Goal: Check status: Check status

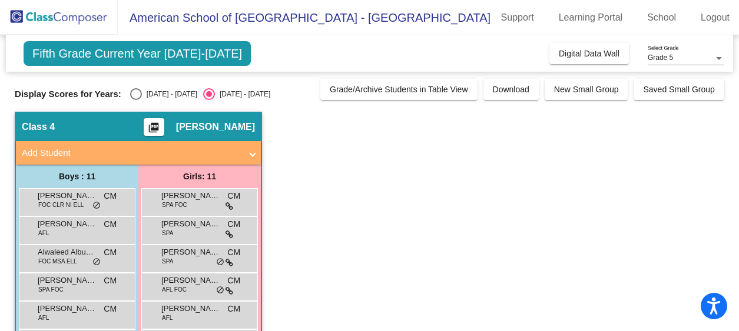
click at [135, 96] on div "Select an option" at bounding box center [136, 94] width 12 height 12
click at [135, 100] on input "[DATE] - [DATE]" at bounding box center [135, 100] width 1 height 1
radio input "true"
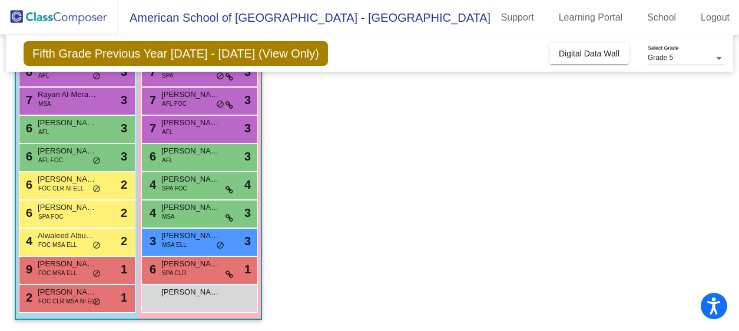
scroll to position [187, 0]
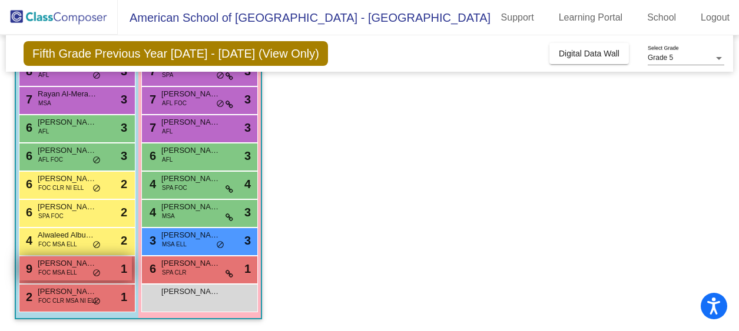
click at [72, 268] on span "FOC MSA ELL" at bounding box center [57, 272] width 39 height 9
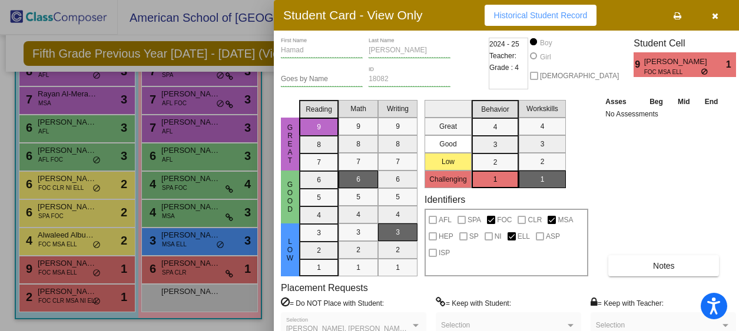
scroll to position [0, 0]
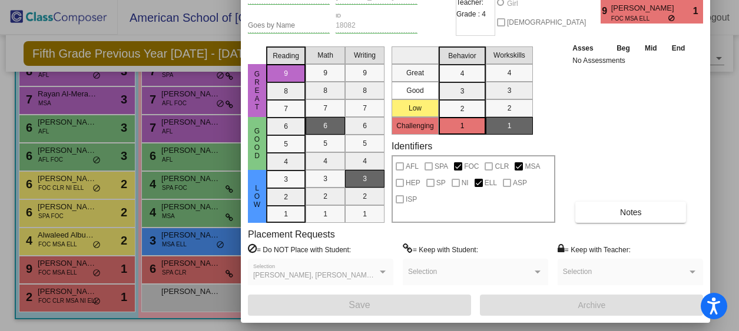
drag, startPoint x: 646, startPoint y: 22, endPoint x: 613, endPoint y: -32, distance: 62.9
click at [613, 0] on html "Accessibility Screen-Reader Guide, Feedback, and Issue Reporting | New window A…" at bounding box center [369, 165] width 739 height 331
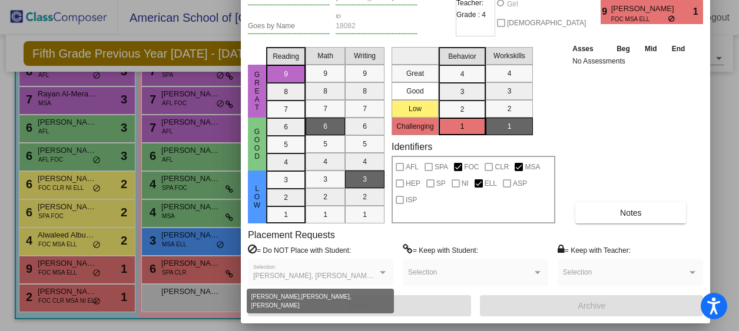
click at [380, 271] on div at bounding box center [383, 272] width 6 height 3
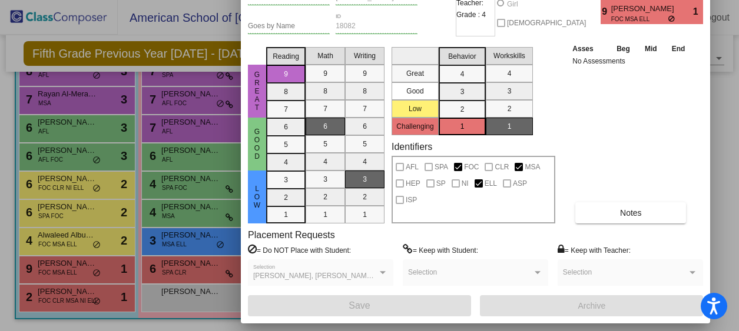
click at [381, 271] on div at bounding box center [383, 272] width 6 height 3
click at [331, 277] on span "[PERSON_NAME], [PERSON_NAME], [PERSON_NAME]" at bounding box center [344, 276] width 182 height 8
click at [345, 275] on span "[PERSON_NAME], [PERSON_NAME], [PERSON_NAME]" at bounding box center [344, 276] width 182 height 8
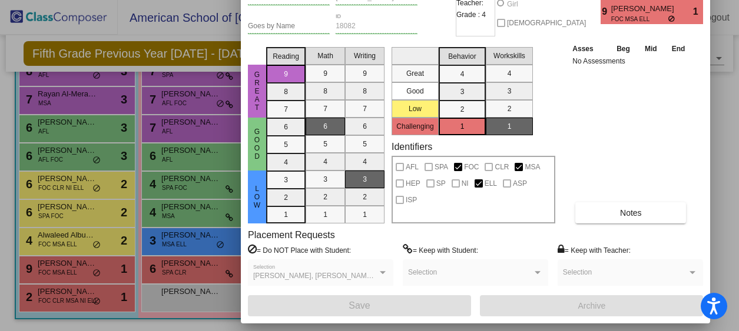
click at [345, 275] on span "[PERSON_NAME], [PERSON_NAME], [PERSON_NAME]" at bounding box center [344, 276] width 182 height 8
click at [346, 275] on span "[PERSON_NAME], [PERSON_NAME], [PERSON_NAME]" at bounding box center [344, 276] width 182 height 8
click at [345, 272] on div "[PERSON_NAME], [PERSON_NAME], [PERSON_NAME] Selection" at bounding box center [320, 275] width 135 height 21
click at [147, 28] on div at bounding box center [369, 165] width 739 height 331
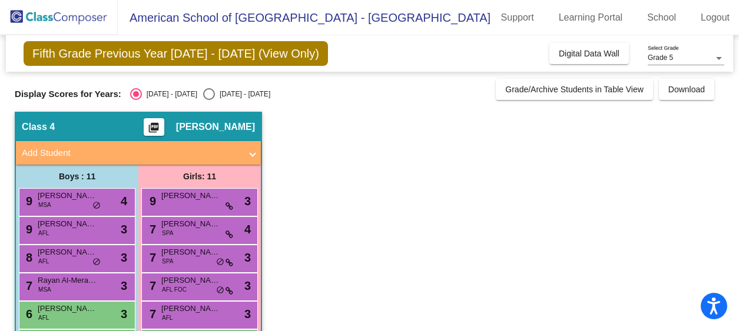
click at [203, 92] on div "Select an option" at bounding box center [209, 94] width 12 height 12
click at [208, 100] on input "[DATE] - [DATE]" at bounding box center [208, 100] width 1 height 1
radio input "true"
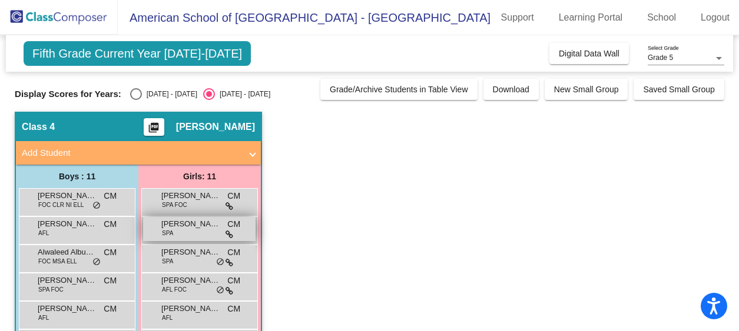
scroll to position [187, 0]
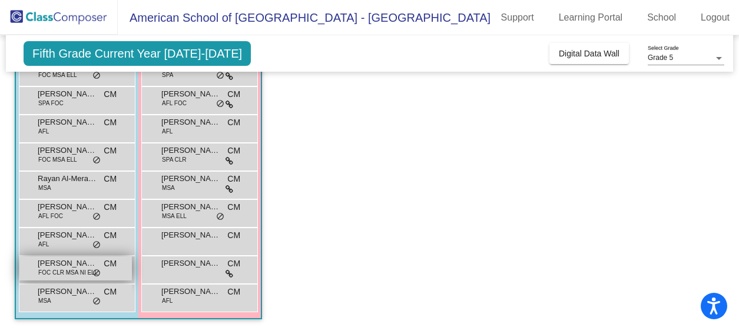
click at [80, 262] on span "[PERSON_NAME]" at bounding box center [67, 264] width 59 height 12
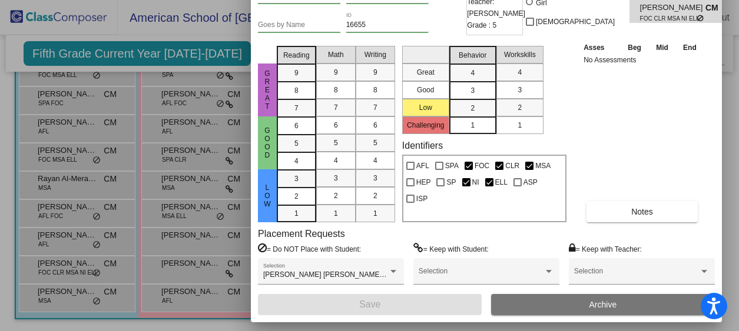
drag, startPoint x: 450, startPoint y: 15, endPoint x: 427, endPoint y: -39, distance: 58.8
click at [427, 0] on html "Accessibility Screen-Reader Guide, Feedback, and Issue Reporting | New window A…" at bounding box center [369, 165] width 739 height 331
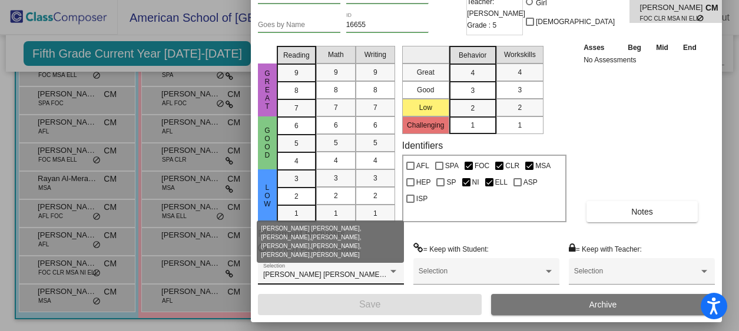
click at [393, 273] on div at bounding box center [393, 271] width 6 height 3
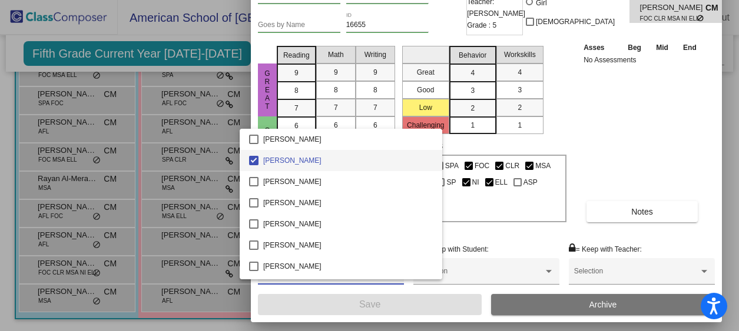
click at [620, 139] on div at bounding box center [369, 165] width 739 height 331
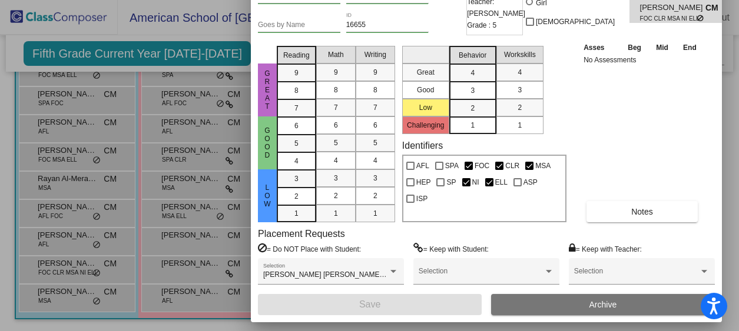
scroll to position [0, 0]
click at [627, 124] on div "Asses Beg Mid End No Assessments Notes" at bounding box center [642, 131] width 124 height 181
click at [142, 31] on div at bounding box center [369, 165] width 739 height 331
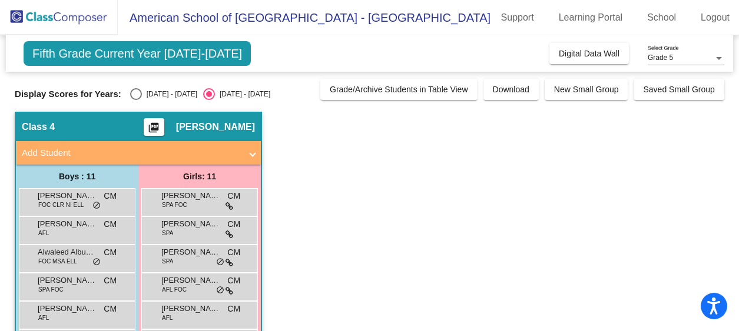
click at [133, 97] on div "Select an option" at bounding box center [136, 94] width 12 height 12
click at [135, 100] on input "[DATE] - [DATE]" at bounding box center [135, 100] width 1 height 1
radio input "true"
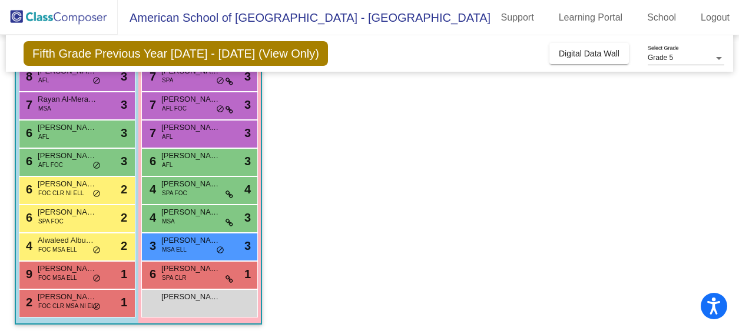
scroll to position [187, 0]
